Goal: Information Seeking & Learning: Find specific fact

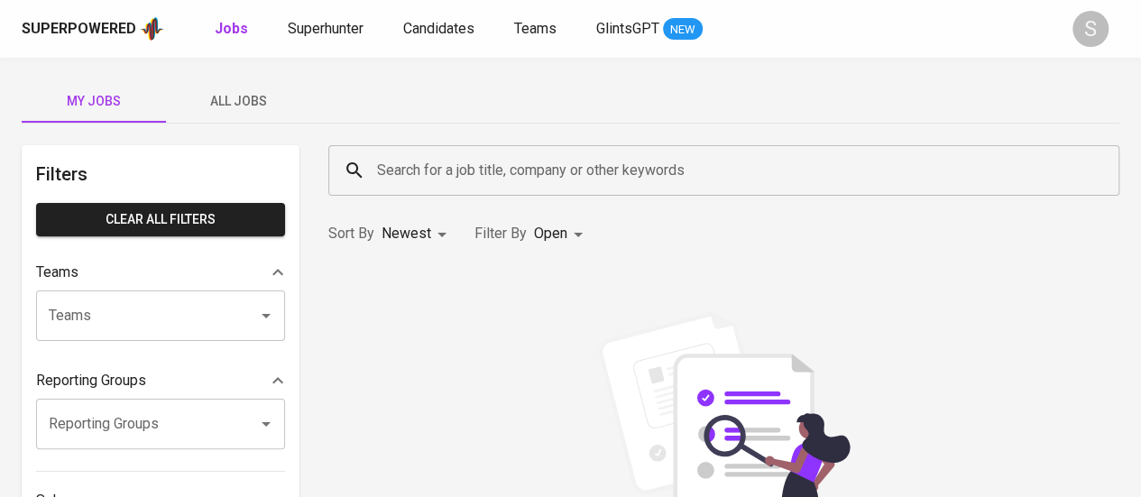
click at [345, 12] on div "Superpowered Jobs Superhunter Candidates Teams GlintsGPT NEW S" at bounding box center [570, 29] width 1141 height 58
click at [346, 23] on span "Superhunter" at bounding box center [326, 28] width 76 height 17
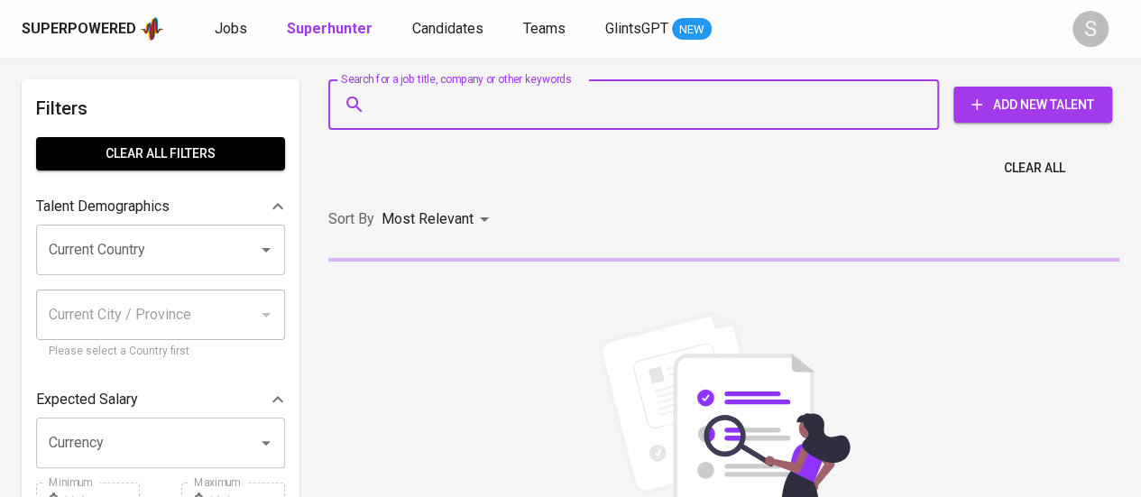
click at [431, 111] on input "Search for a job title, company or other keywords" at bounding box center [637, 104] width 531 height 34
paste input "[EMAIL_ADDRESS][DOMAIN_NAME]"
type input "[EMAIL_ADDRESS][DOMAIN_NAME]"
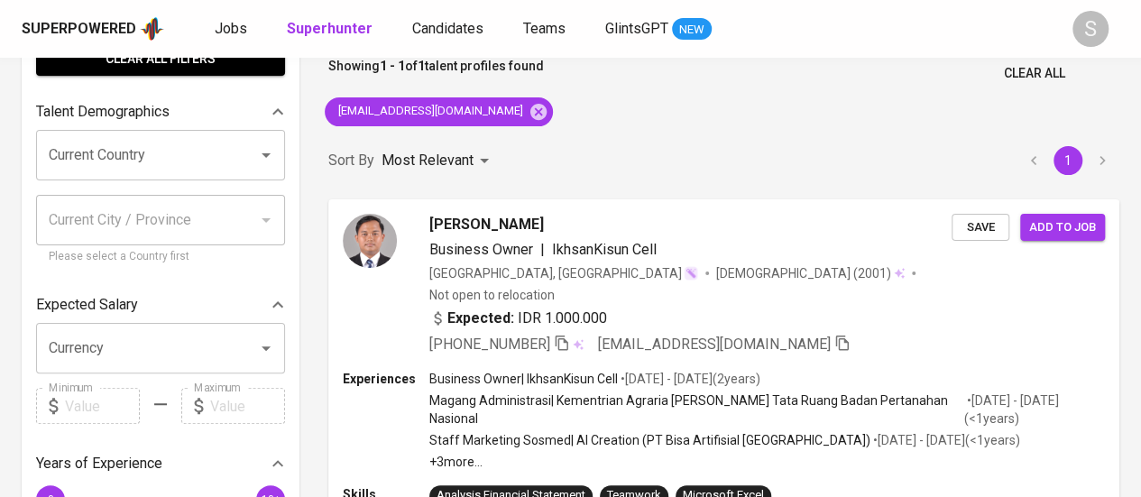
scroll to position [102, 0]
